Goal: Task Accomplishment & Management: Use online tool/utility

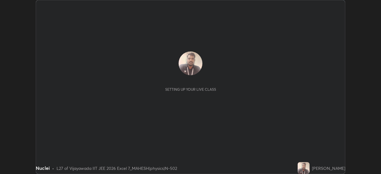
scroll to position [174, 381]
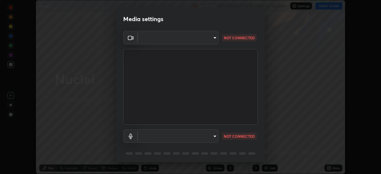
type input "d156d3b777f3542f4a4346722aad6bb7937ae4405c675dc9ff857dfa090fde0c"
type input "default"
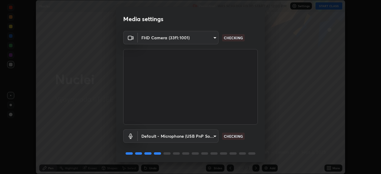
scroll to position [21, 0]
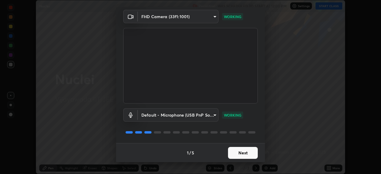
click at [243, 151] on button "Next" at bounding box center [243, 153] width 30 height 12
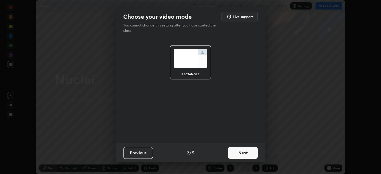
scroll to position [0, 0]
click at [246, 153] on button "Next" at bounding box center [243, 153] width 30 height 12
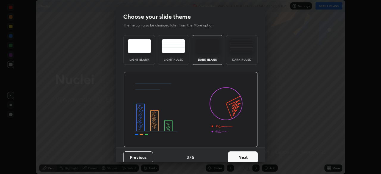
click at [246, 154] on button "Next" at bounding box center [243, 158] width 30 height 12
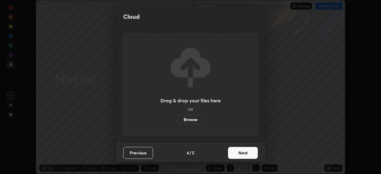
click at [247, 153] on button "Next" at bounding box center [243, 153] width 30 height 12
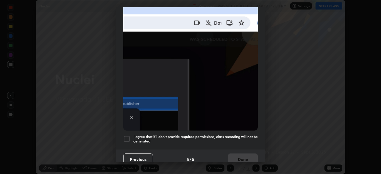
scroll to position [143, 0]
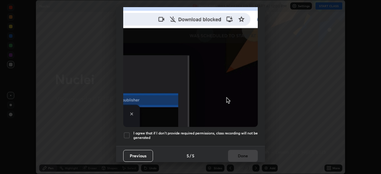
click at [128, 132] on div at bounding box center [126, 135] width 7 height 7
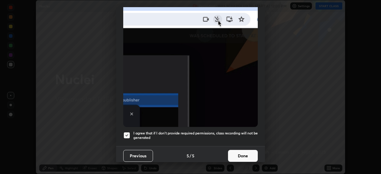
click at [246, 152] on button "Done" at bounding box center [243, 156] width 30 height 12
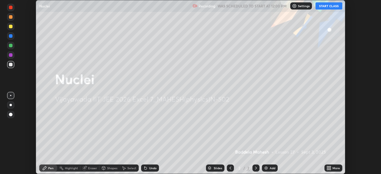
click at [325, 8] on button "START CLASS" at bounding box center [329, 5] width 27 height 7
